Goal: Information Seeking & Learning: Find specific fact

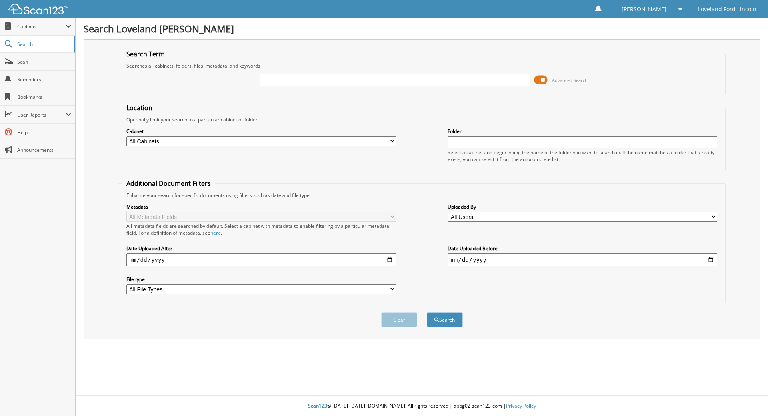
click at [321, 82] on input "text" at bounding box center [395, 80] width 270 height 12
click at [333, 82] on input "text" at bounding box center [395, 80] width 270 height 12
type input "pagliotti"
click at [427, 312] on button "Search" at bounding box center [445, 319] width 36 height 15
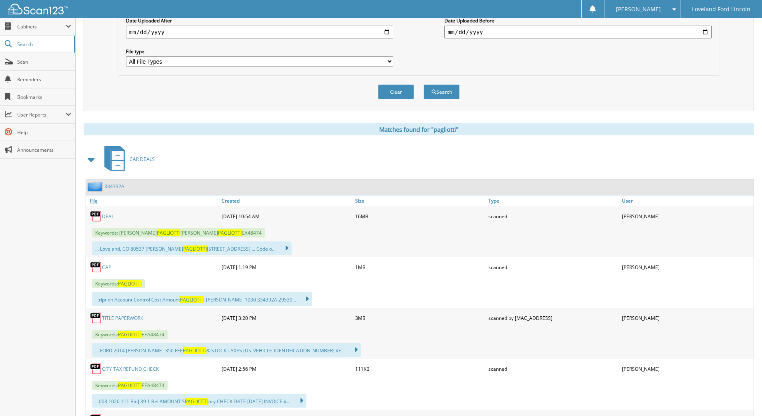
scroll to position [240, 0]
